Goal: Entertainment & Leisure: Consume media (video, audio)

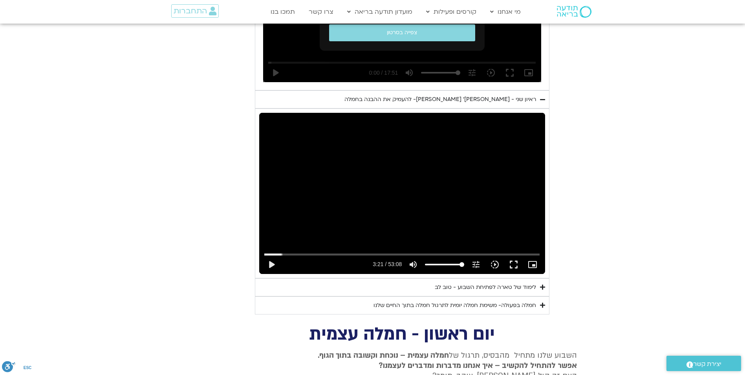
scroll to position [565, 0]
type input "2817.733333"
type input "199.869055410253"
type input "2817.733333"
type input "197.556759758363"
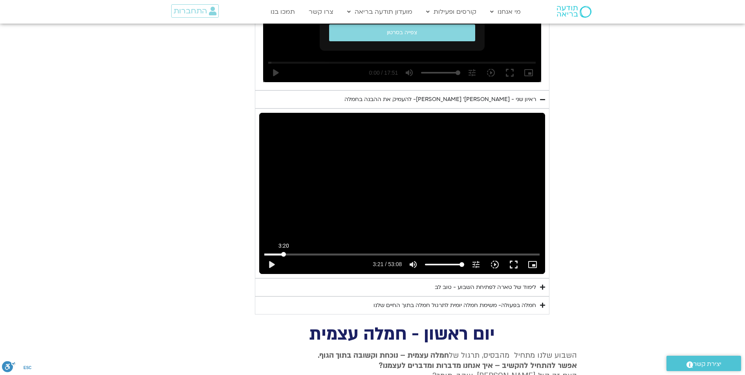
type input "2817.733333"
type input "169.809211935681"
type input "2817.733333"
type input "139.74936846111"
type input "2817.733333"
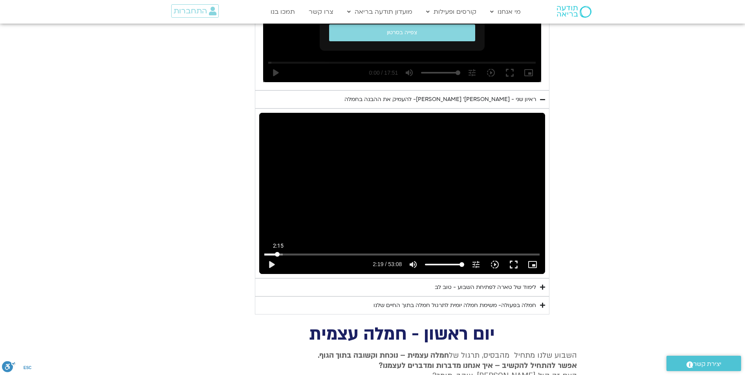
type input "118.938707594098"
type input "2817.733333"
drag, startPoint x: 283, startPoint y: 244, endPoint x: 276, endPoint y: 244, distance: 7.1
click at [276, 252] on input "Seek" at bounding box center [401, 254] width 275 height 5
type input "118.938707"
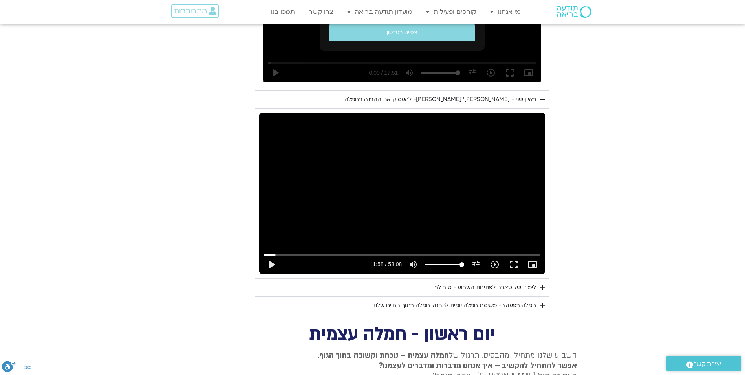
type input "2817.733333"
